Goal: Task Accomplishment & Management: Manage account settings

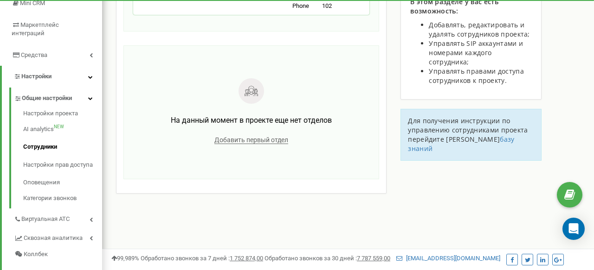
scroll to position [157, 0]
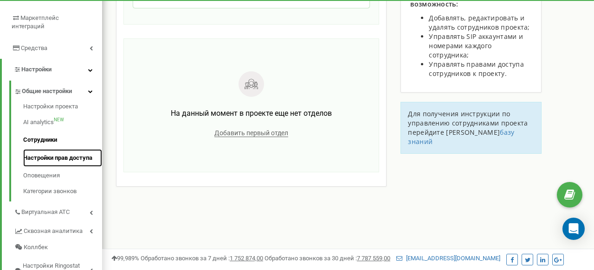
click at [68, 149] on link "Настройки прав доступа" at bounding box center [62, 158] width 79 height 18
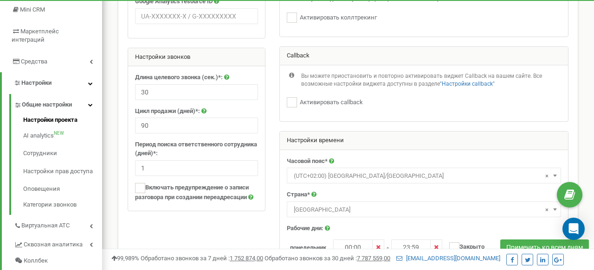
scroll to position [131, 0]
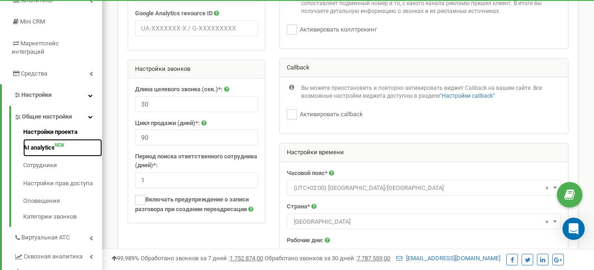
click at [39, 139] on link "AI analytics NEW" at bounding box center [62, 148] width 79 height 18
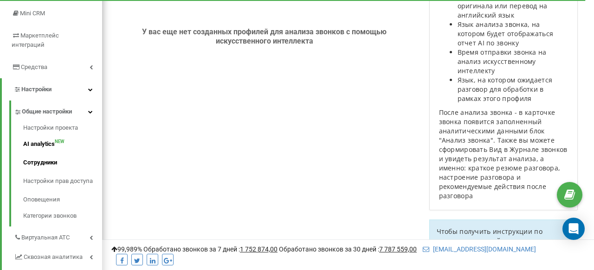
scroll to position [144, 0]
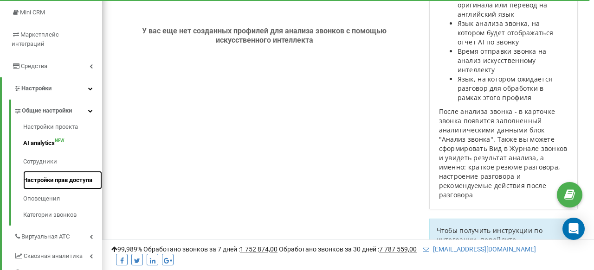
click at [65, 171] on link "Настройки прав доступа" at bounding box center [62, 180] width 79 height 19
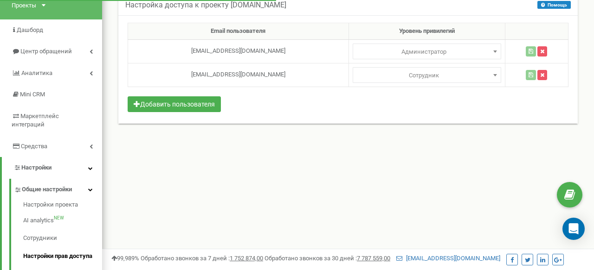
scroll to position [47, 0]
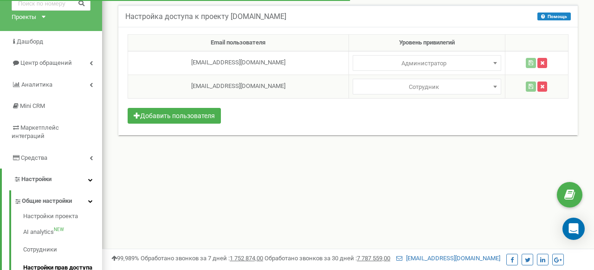
select select
click at [455, 86] on span "Сотрудник" at bounding box center [427, 87] width 142 height 13
click at [436, 165] on div "Реферальная программа Настройки профиля Выход insigma.estate использует Ringost…" at bounding box center [348, 231] width 492 height 557
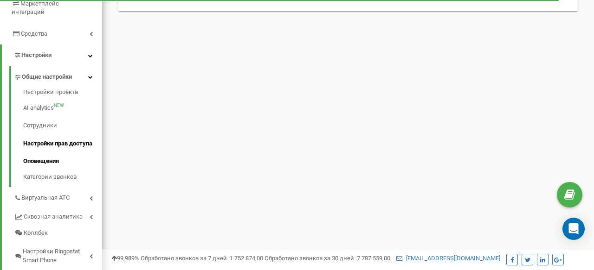
scroll to position [172, 0]
click at [59, 170] on link "Категории звонков" at bounding box center [62, 175] width 79 height 11
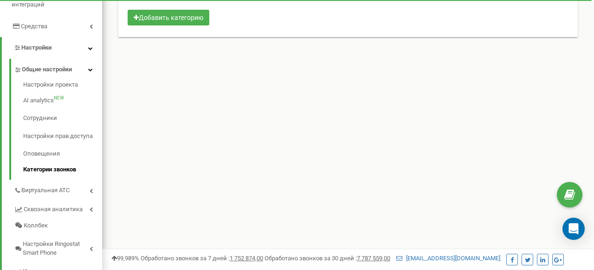
scroll to position [193, 0]
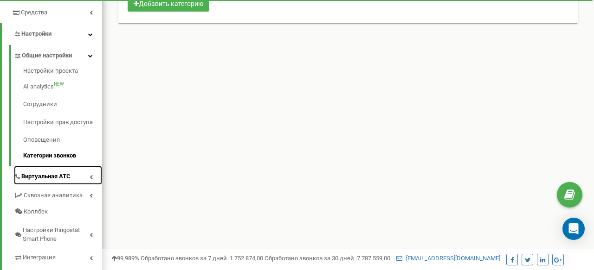
click at [65, 173] on span "Виртуальная АТС" at bounding box center [45, 177] width 49 height 9
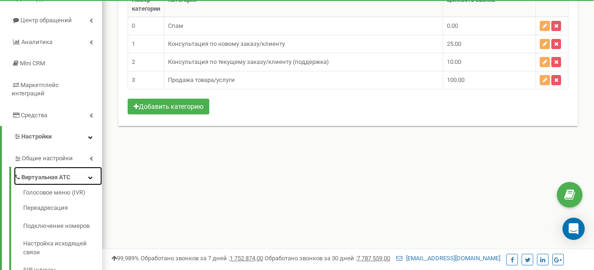
scroll to position [120, 0]
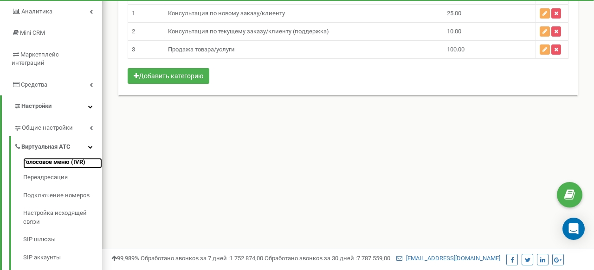
click at [58, 158] on link "Голосовое меню (IVR)" at bounding box center [62, 163] width 79 height 11
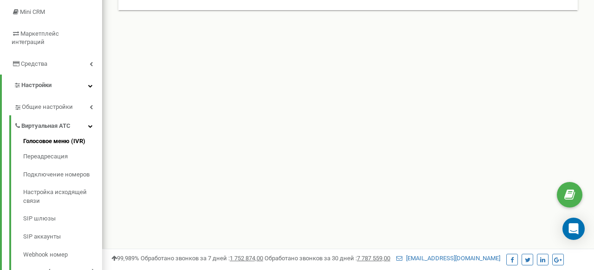
scroll to position [148, 0]
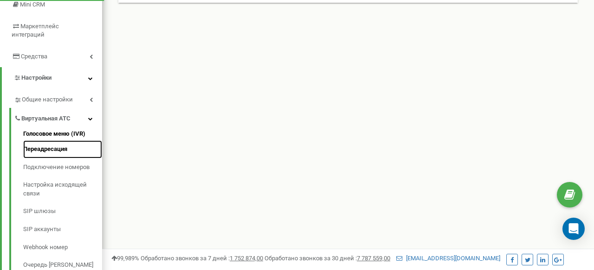
click at [80, 141] on link "Переадресация" at bounding box center [62, 150] width 79 height 18
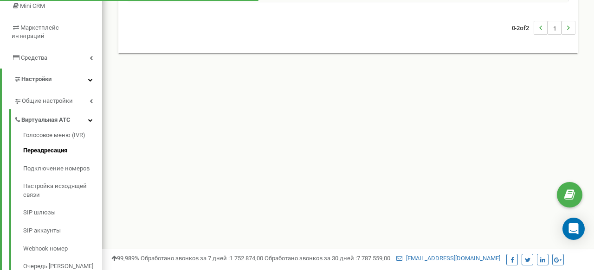
scroll to position [156, 0]
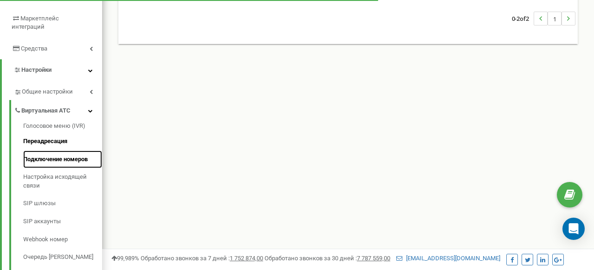
click at [66, 151] on link "Подключение номеров" at bounding box center [62, 160] width 79 height 18
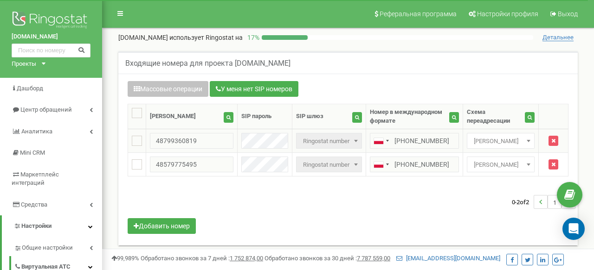
click at [354, 140] on b at bounding box center [356, 141] width 4 height 2
click at [354, 166] on b at bounding box center [356, 165] width 4 height 2
click at [526, 164] on span at bounding box center [528, 165] width 9 height 12
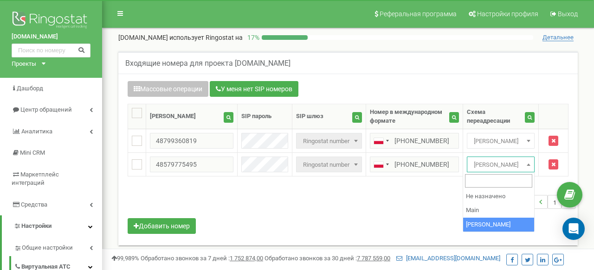
click at [423, 198] on div "0-2 of 2 1" at bounding box center [348, 202] width 455 height 32
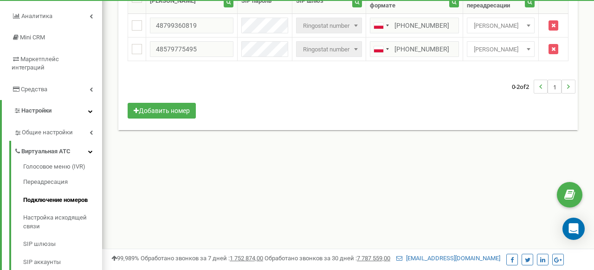
scroll to position [126, 0]
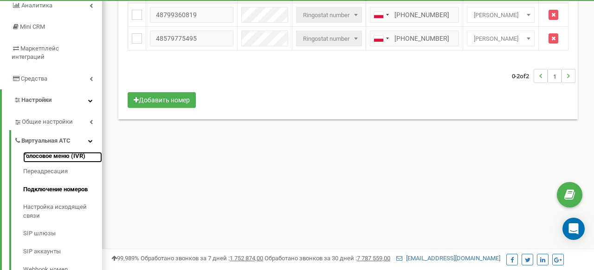
click at [55, 152] on link "Голосовое меню (IVR)" at bounding box center [62, 157] width 79 height 11
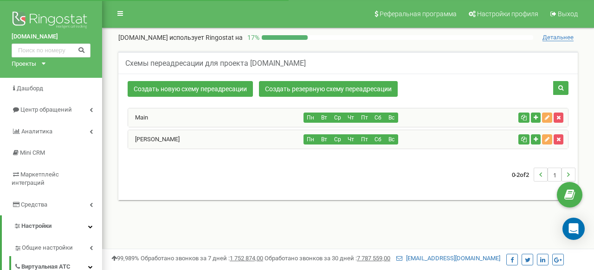
click at [203, 115] on div "Main" at bounding box center [216, 118] width 176 height 19
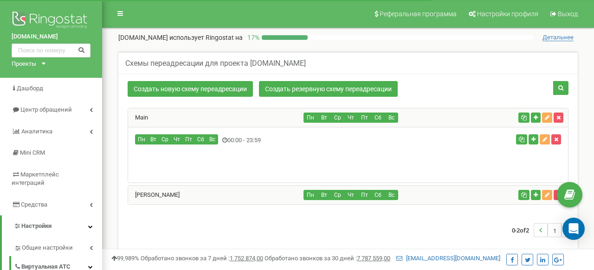
click at [203, 115] on div "Main" at bounding box center [216, 118] width 176 height 19
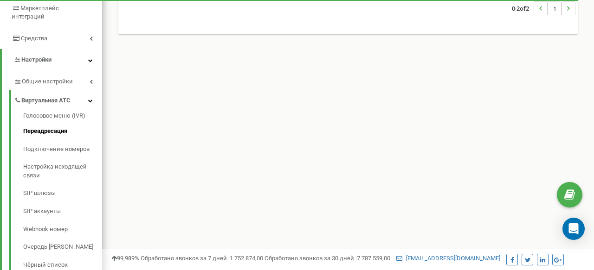
scroll to position [201, 0]
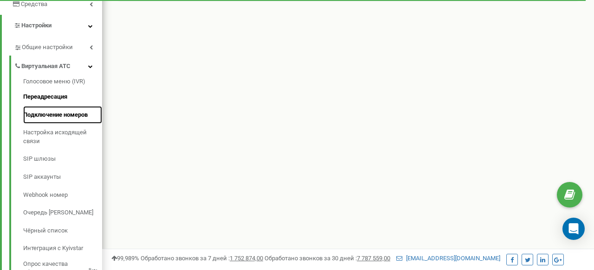
click at [50, 107] on link "Подключение номеров" at bounding box center [62, 115] width 79 height 18
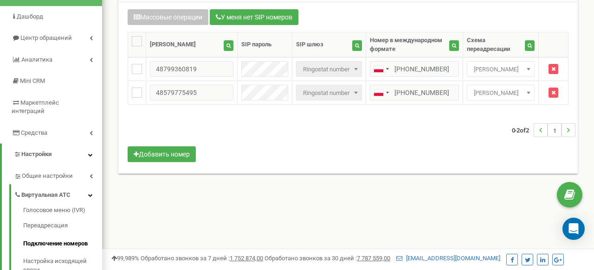
scroll to position [165, 0]
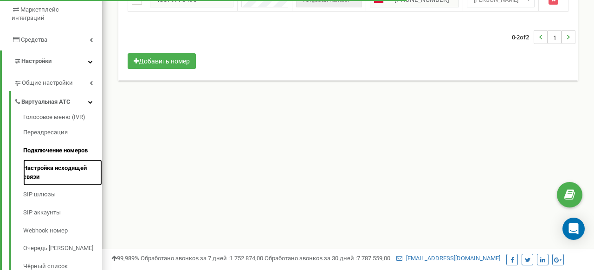
click at [57, 160] on link "Настройка исходящей связи" at bounding box center [62, 173] width 79 height 26
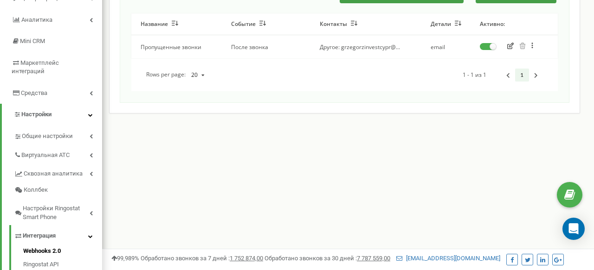
scroll to position [286, 0]
